Goal: Task Accomplishment & Management: Manage account settings

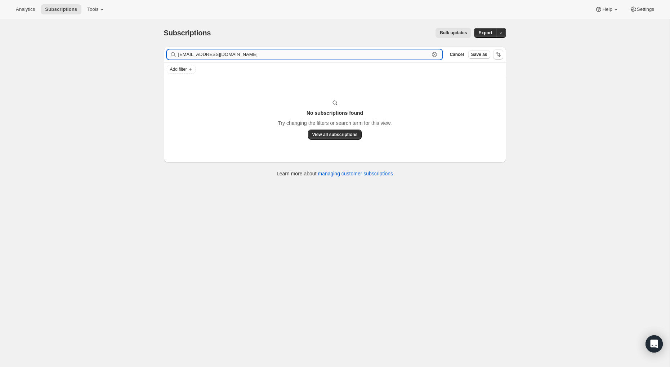
click at [252, 52] on input "[EMAIL_ADDRESS][DOMAIN_NAME]" at bounding box center [304, 54] width 252 height 10
paste input "[EMAIL_ADDRESS]"
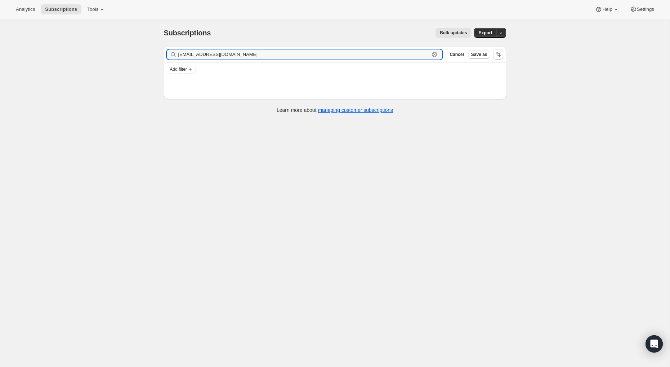
type input "[EMAIL_ADDRESS][DOMAIN_NAME]"
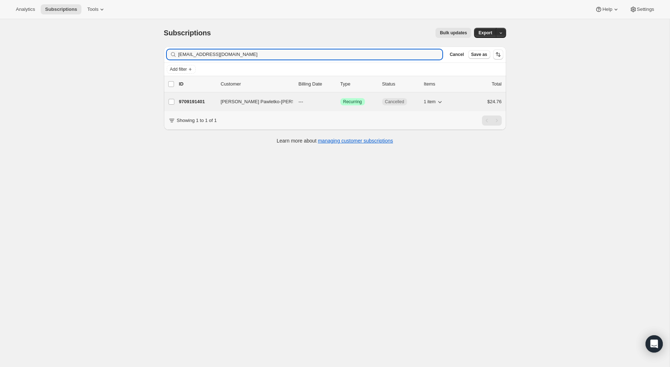
click at [220, 98] on div "9709191401 [PERSON_NAME]-[PERSON_NAME] --- Success Recurring Cancelled 1 item $…" at bounding box center [340, 102] width 323 height 10
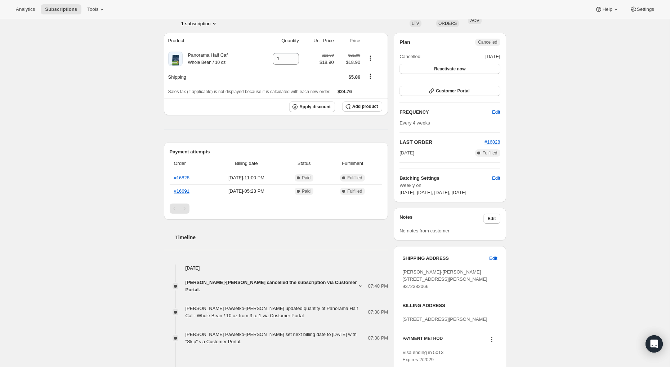
scroll to position [88, 0]
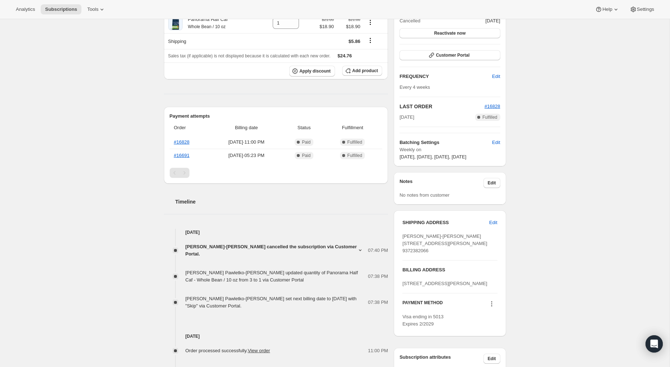
click at [359, 249] on icon at bounding box center [360, 250] width 3 height 2
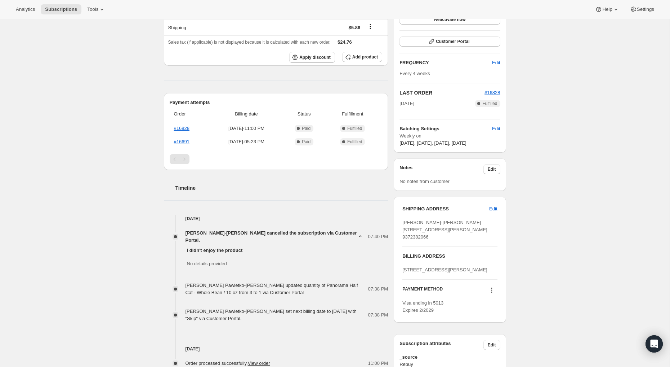
scroll to position [0, 0]
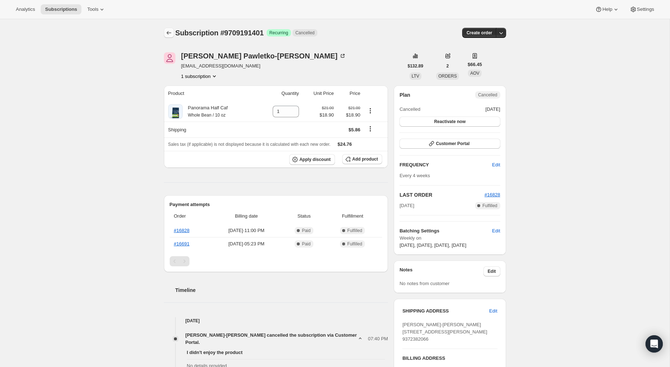
click at [168, 32] on icon "Subscriptions" at bounding box center [168, 32] width 7 height 7
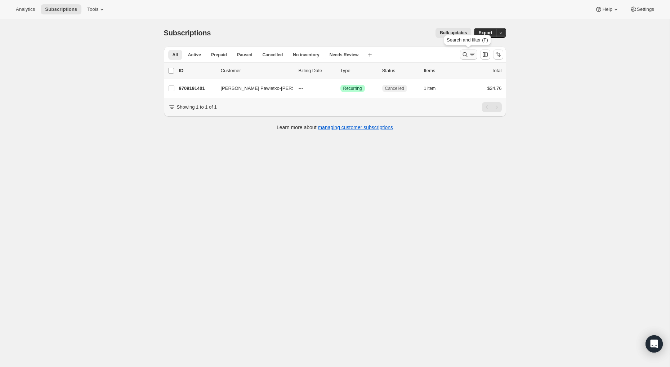
click at [469, 56] on icon "Search and filter results" at bounding box center [472, 54] width 7 height 7
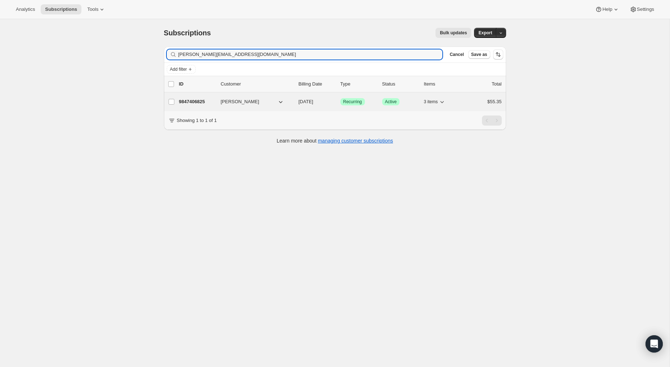
type input "[PERSON_NAME][EMAIL_ADDRESS][DOMAIN_NAME]"
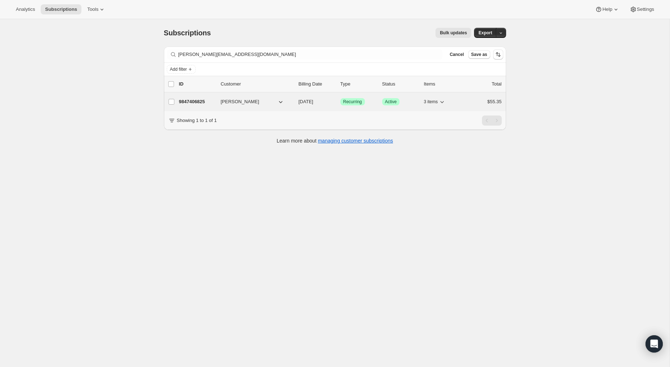
click at [204, 100] on p "9847406825" at bounding box center [197, 101] width 36 height 7
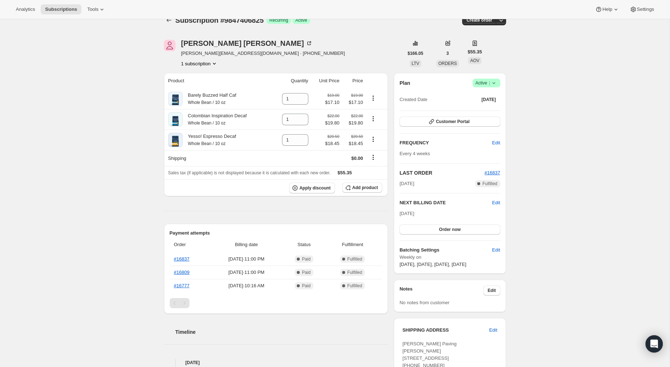
scroll to position [1, 0]
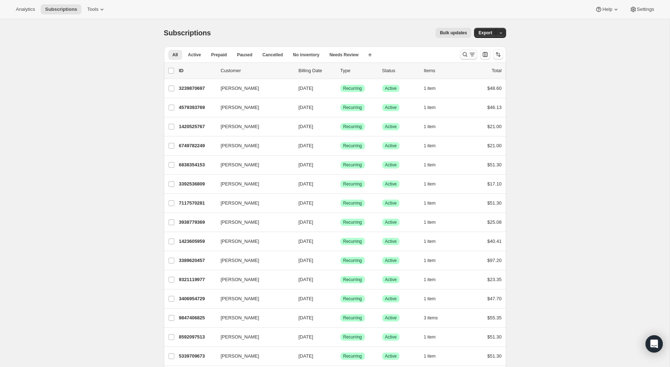
click at [467, 55] on icon "Search and filter results" at bounding box center [465, 54] width 7 height 7
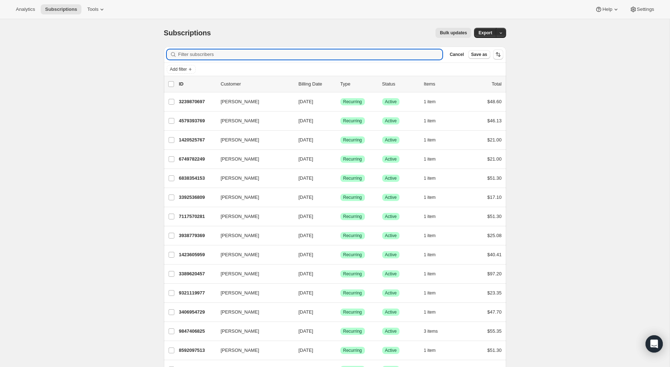
paste input "[PERSON_NAME][EMAIL_ADDRESS][DOMAIN_NAME]"
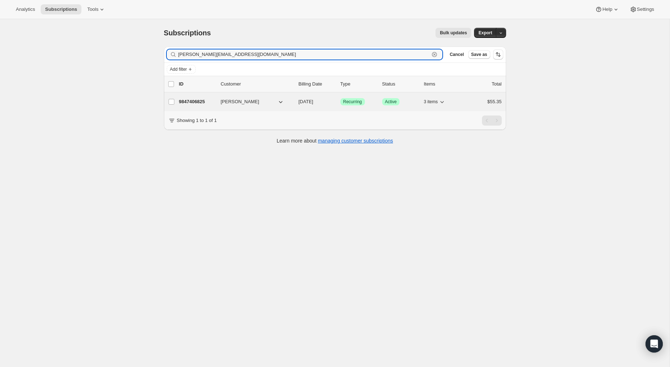
type input "[PERSON_NAME][EMAIL_ADDRESS][DOMAIN_NAME]"
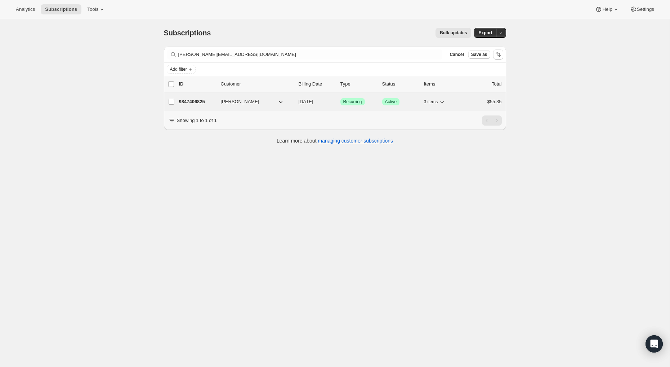
click at [204, 102] on p "9847406825" at bounding box center [197, 101] width 36 height 7
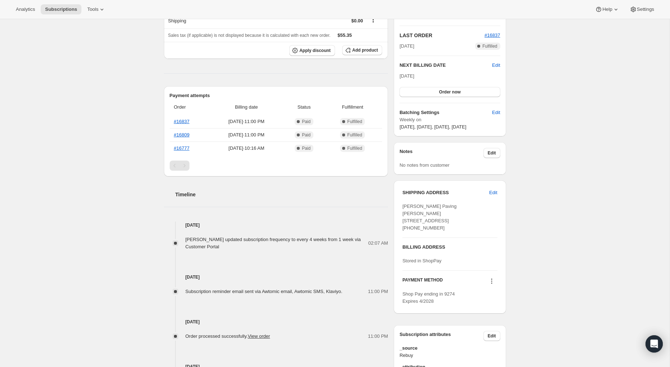
scroll to position [120, 0]
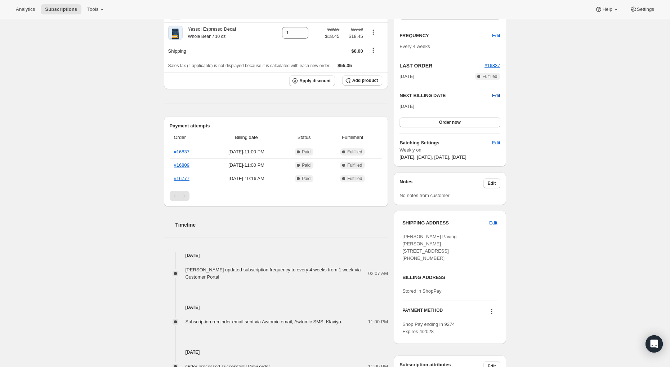
click at [494, 95] on span "Edit" at bounding box center [496, 95] width 8 height 7
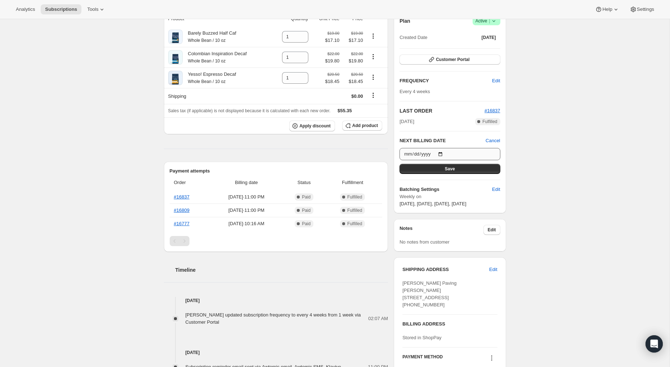
scroll to position [25, 0]
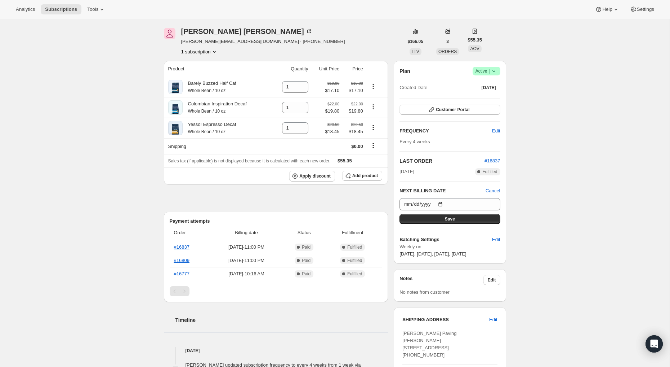
click at [532, 120] on div "Subscription #9847406825. This page is ready Subscription #9847406825 Success R…" at bounding box center [335, 297] width 670 height 604
click at [495, 73] on icon at bounding box center [494, 70] width 7 height 7
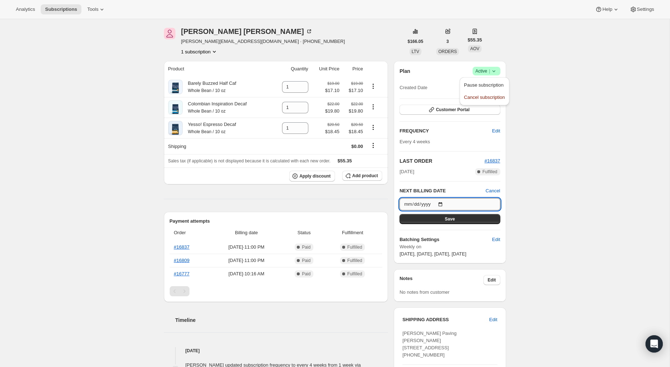
click at [422, 199] on input "2025-09-15" at bounding box center [450, 204] width 101 height 12
click at [443, 203] on input "2025-09-15" at bounding box center [450, 204] width 101 height 12
type input "2025-10-08"
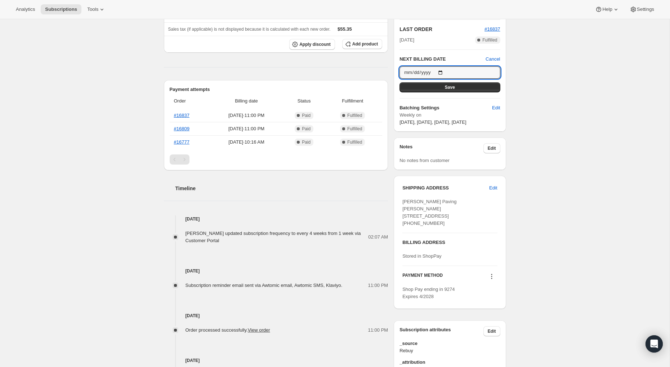
scroll to position [156, 0]
click at [433, 88] on button "Save" at bounding box center [450, 88] width 101 height 10
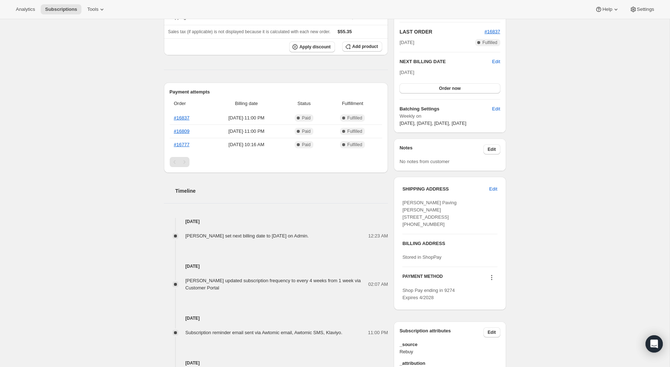
scroll to position [0, 0]
